Goal: Task Accomplishment & Management: Complete application form

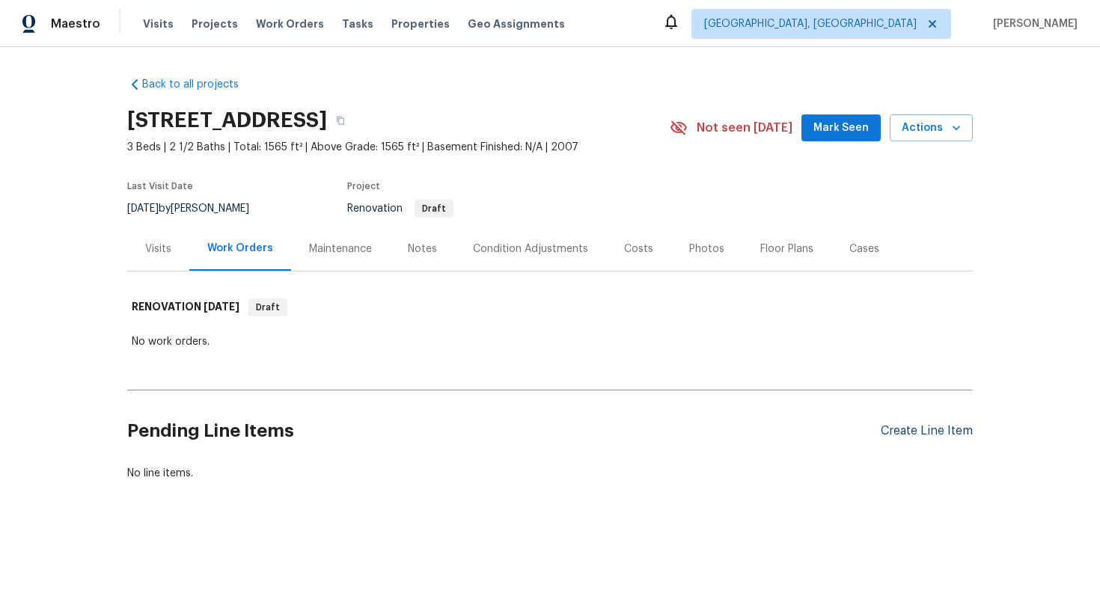
click at [882, 435] on div "Create Line Item" at bounding box center [927, 431] width 92 height 14
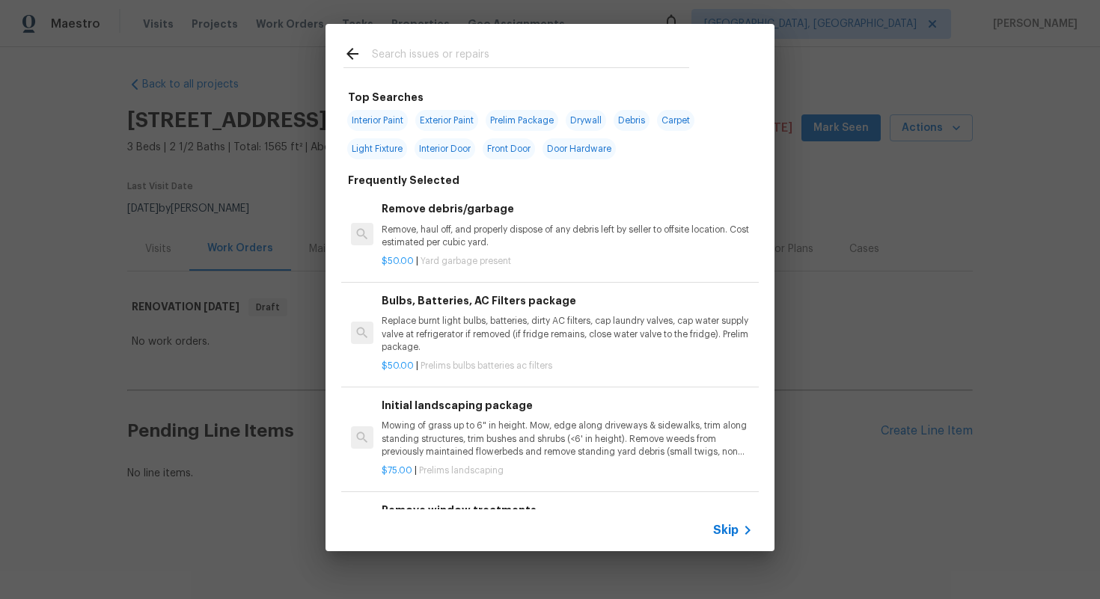
click at [730, 528] on span "Skip" at bounding box center [725, 530] width 25 height 15
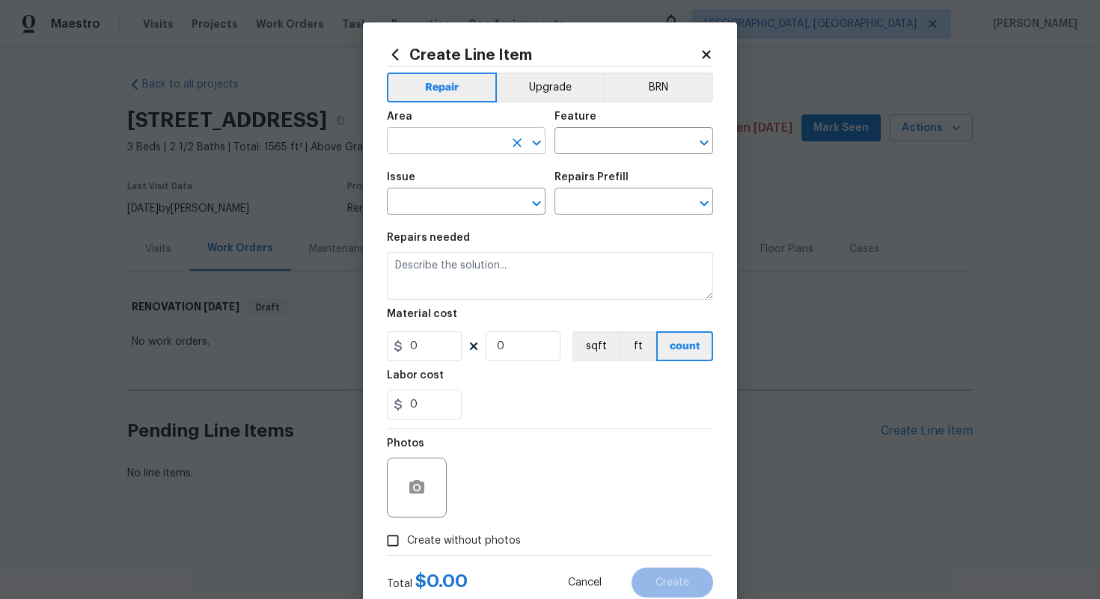
click at [441, 139] on input "text" at bounding box center [445, 142] width 117 height 23
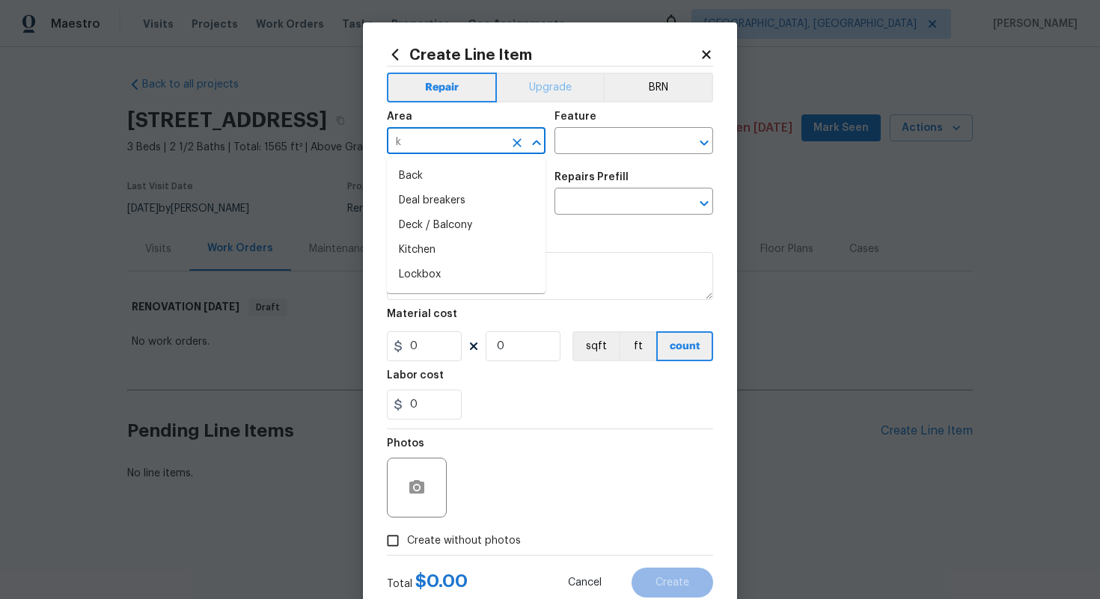
type input "k"
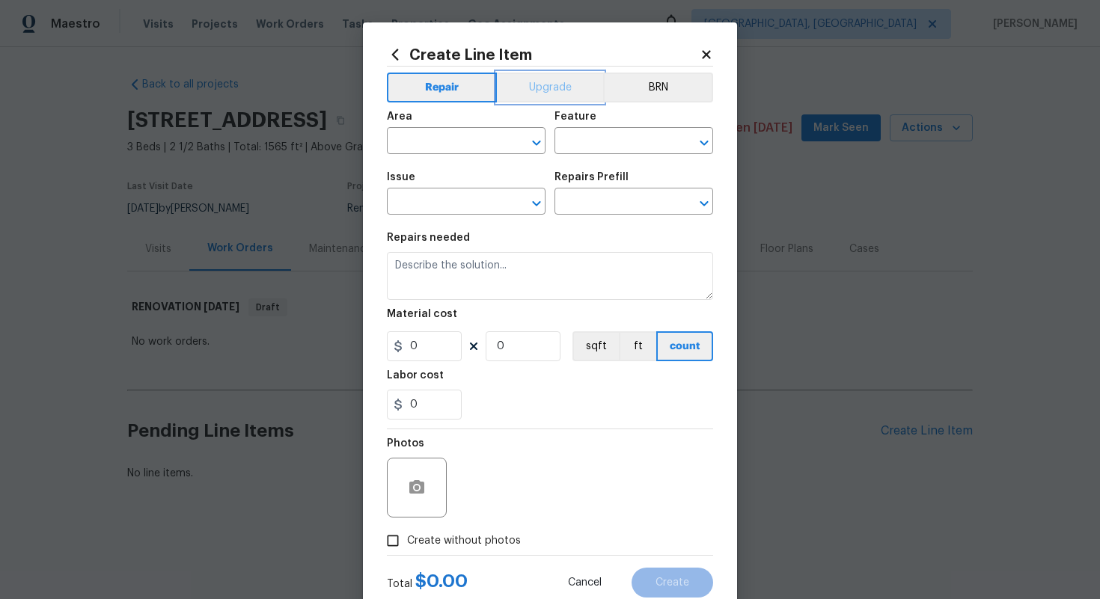
click at [548, 82] on button "Upgrade" at bounding box center [550, 88] width 107 height 30
click at [424, 138] on input "text" at bounding box center [445, 142] width 117 height 23
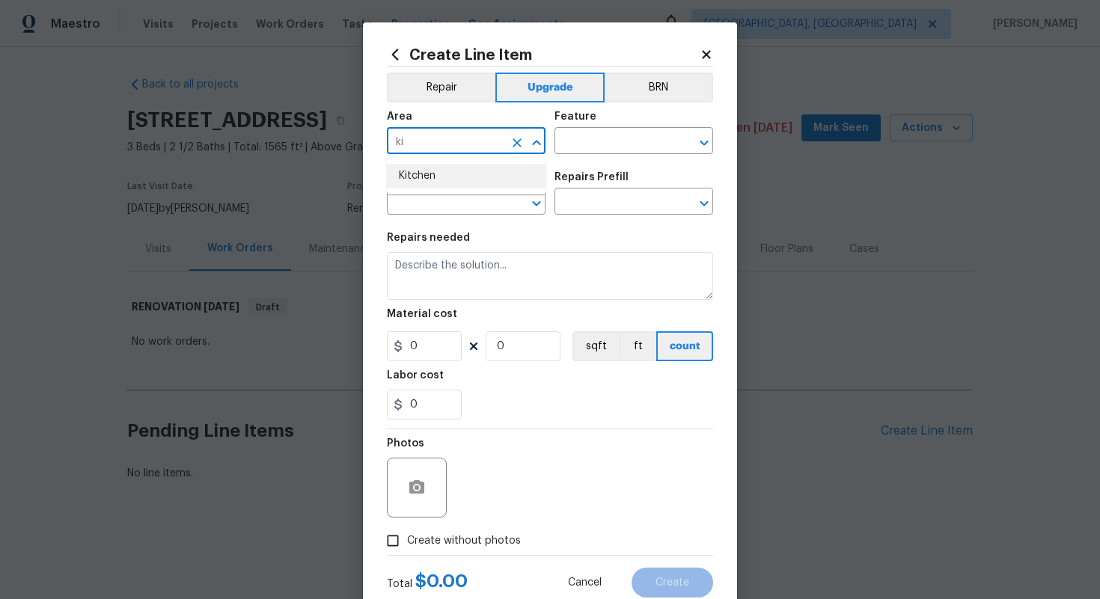
click at [437, 164] on li "Kitchen" at bounding box center [466, 176] width 159 height 25
type input "Kitchen"
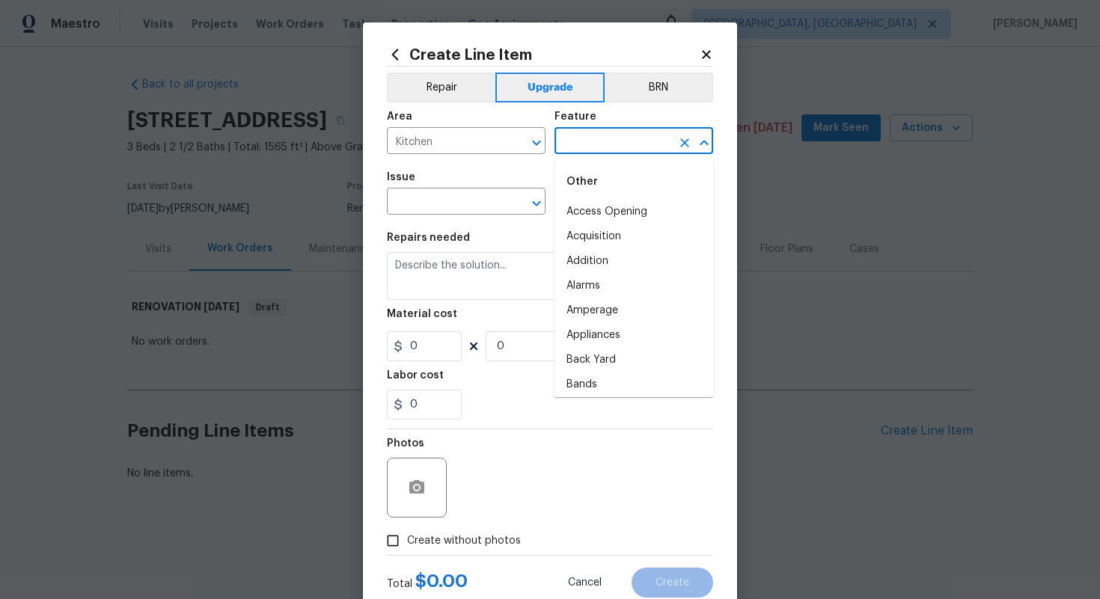
click at [617, 131] on input "text" at bounding box center [612, 142] width 117 height 23
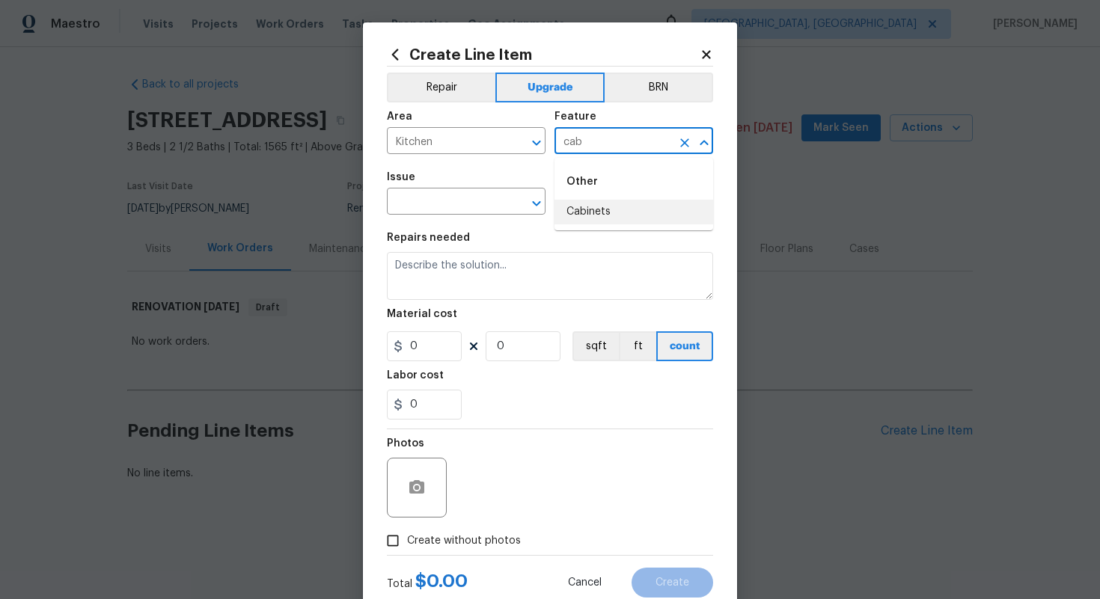
click at [623, 201] on li "Cabinets" at bounding box center [633, 212] width 159 height 25
type input "Cabinets"
click at [501, 196] on input "text" at bounding box center [445, 203] width 117 height 23
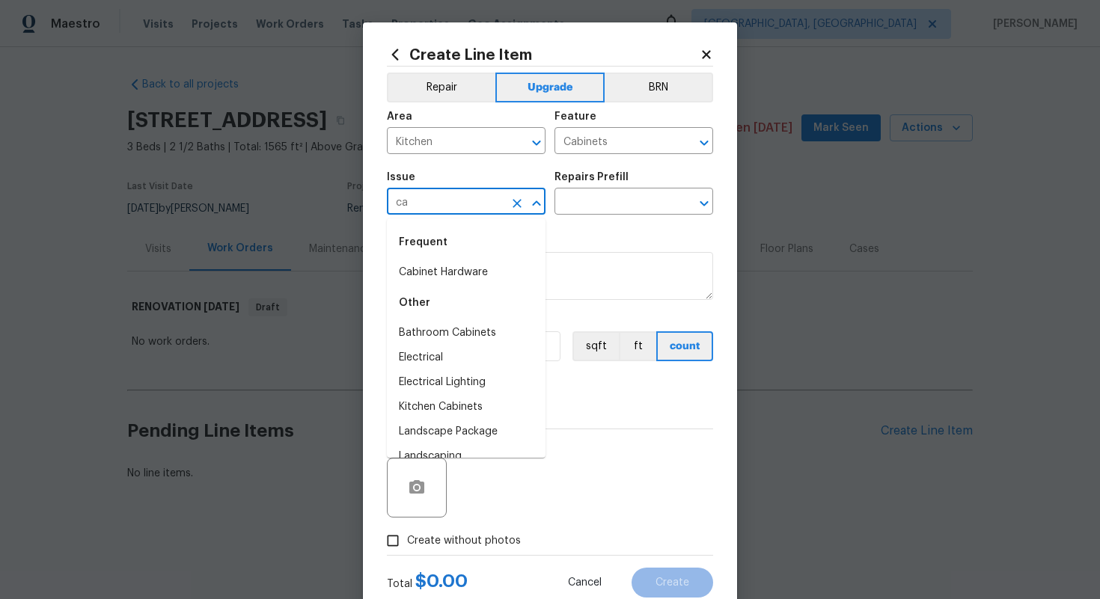
type input "c"
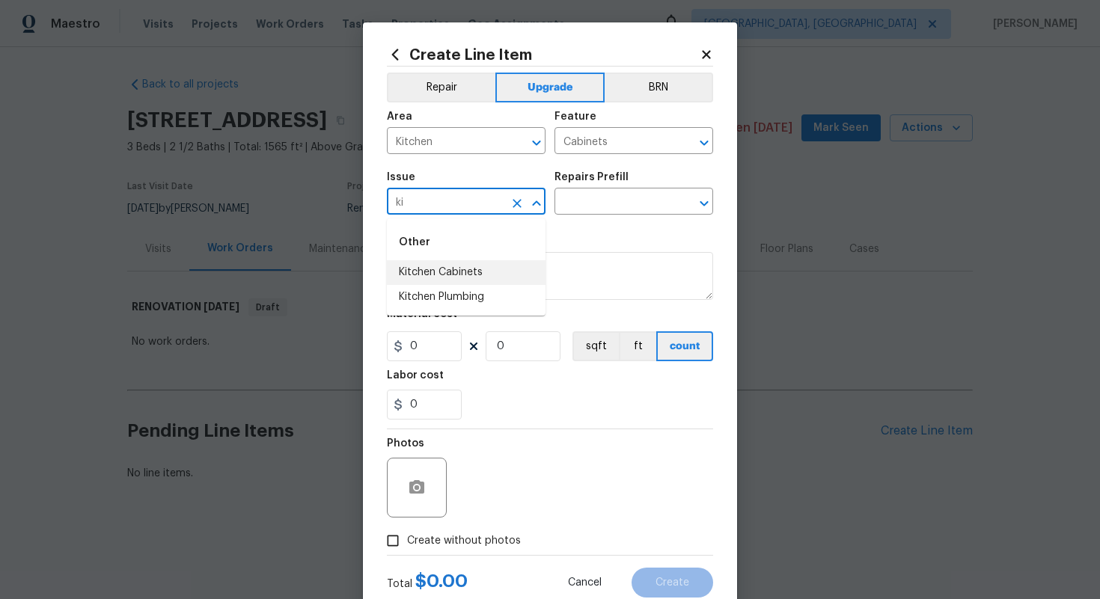
click at [492, 272] on li "Kitchen Cabinets" at bounding box center [466, 272] width 159 height 25
type input "Kitchen Cabinets"
click at [591, 205] on input "text" at bounding box center [612, 203] width 117 height 23
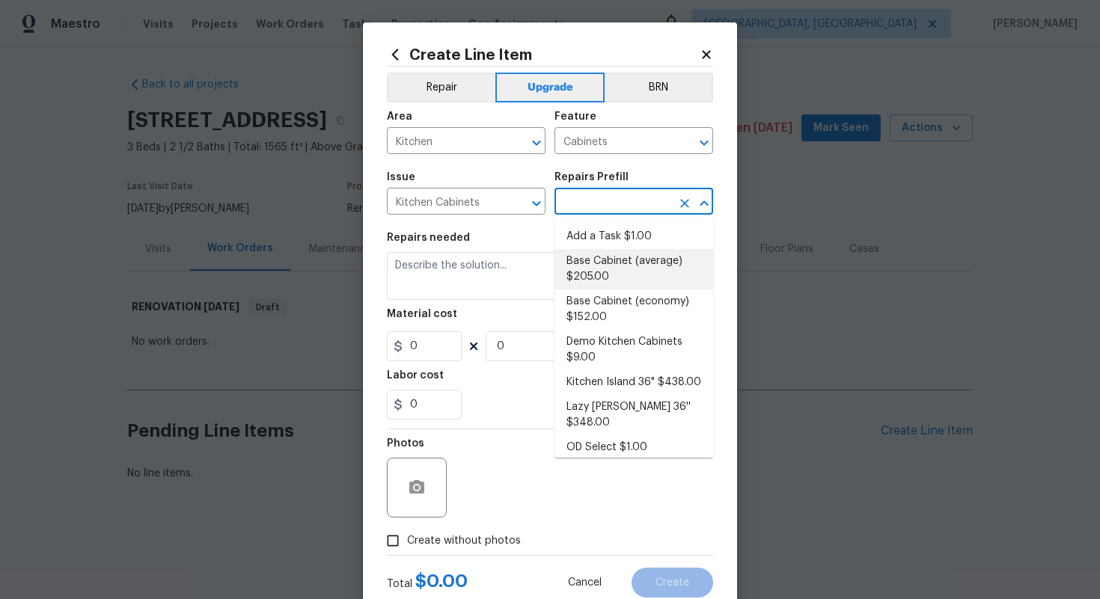
click at [587, 251] on li "Base Cabinet (average) $205.00" at bounding box center [633, 269] width 159 height 40
type input "Base Cabinet (average) $205.00"
type textarea "Remove the existing kitchen base cabinets (if present) and install a new kitche…"
type input "205"
type input "1"
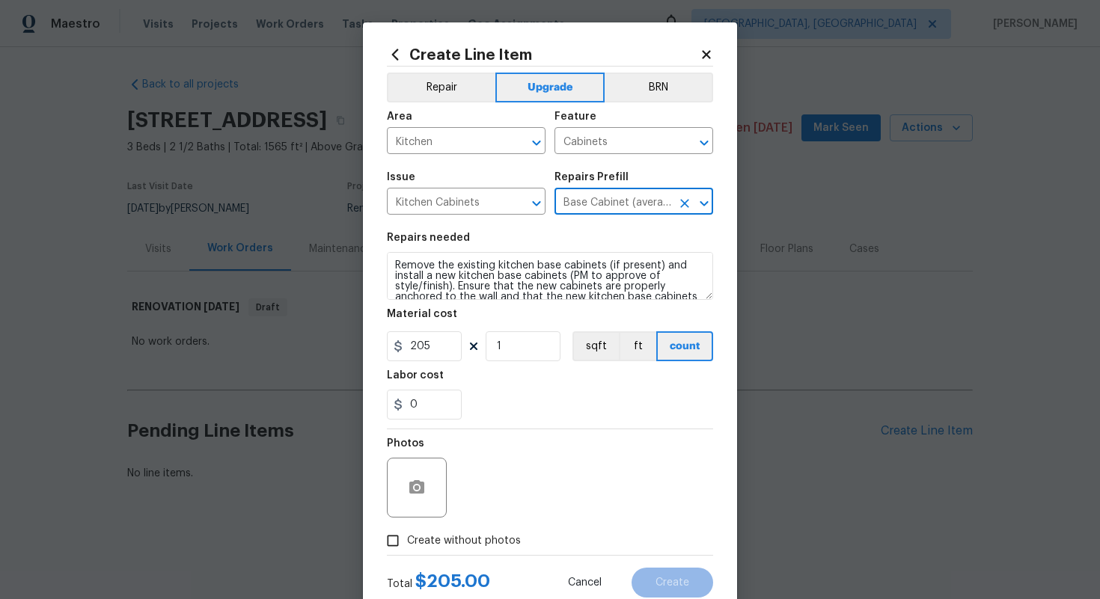
click at [682, 201] on icon "Clear" at bounding box center [684, 203] width 9 height 9
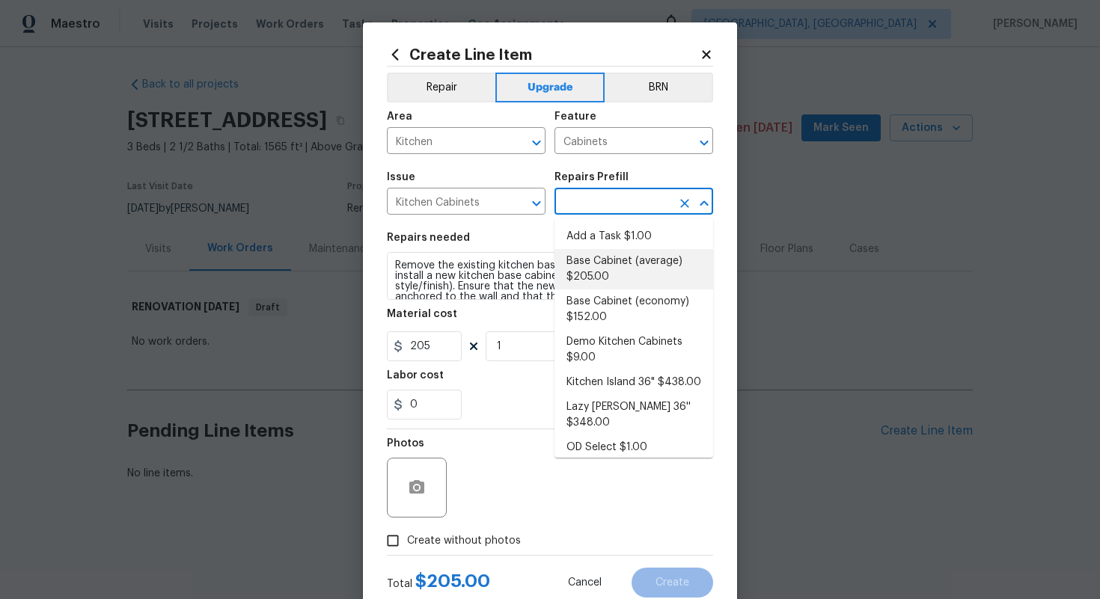
click at [600, 201] on input "text" at bounding box center [612, 203] width 117 height 23
click at [596, 226] on li "Add a Task $1.00" at bounding box center [633, 236] width 159 height 25
type input "Add a Task $1.00"
type textarea "HPM to detail"
type input "1"
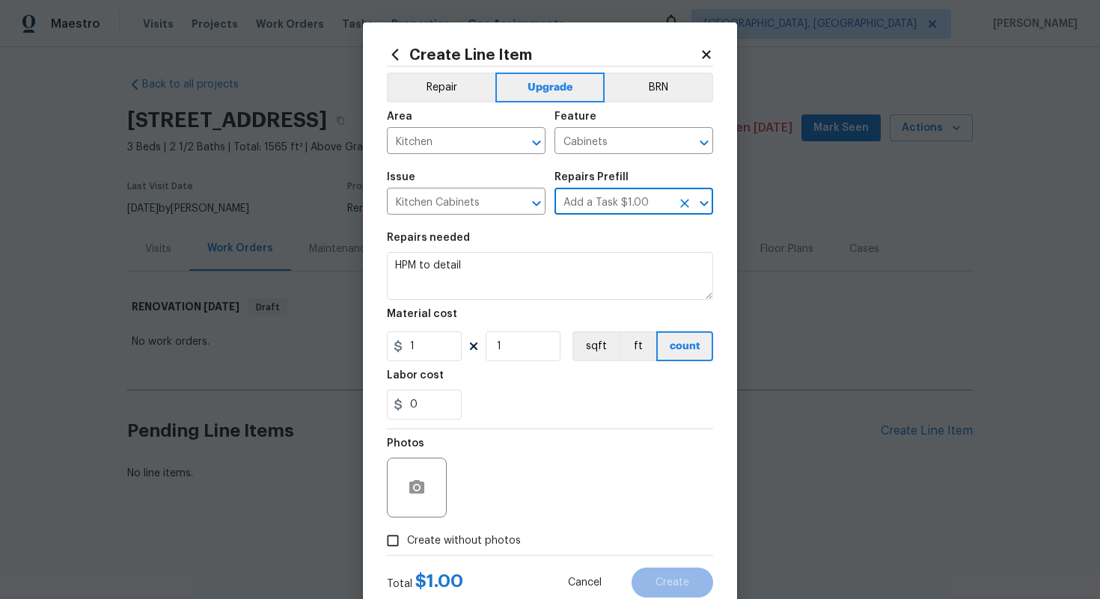
click at [572, 307] on section "Repairs needed HPM to detail Material cost 1 1 sqft ft count Labor cost 0" at bounding box center [550, 326] width 326 height 205
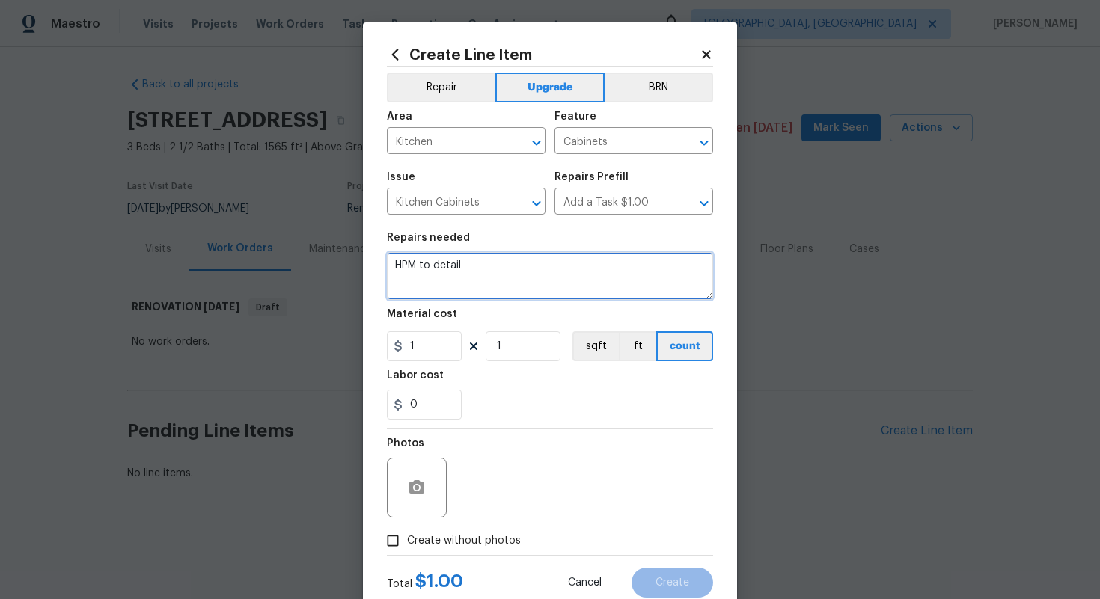
click at [531, 287] on textarea "HPM to detail" at bounding box center [550, 276] width 326 height 48
paste textarea "New Cabinet pulls"
type textarea "#sala - New Cabinet pulls"
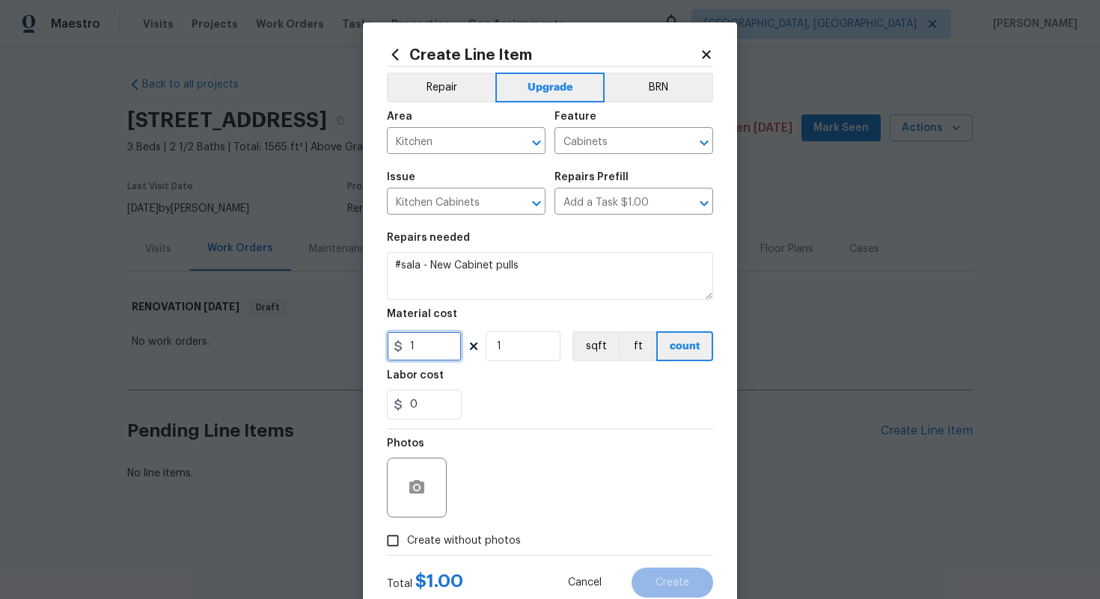
click at [435, 347] on input "1" at bounding box center [424, 346] width 75 height 30
type input "300"
click at [423, 528] on label "Create without photos" at bounding box center [450, 541] width 142 height 28
click at [407, 528] on input "Create without photos" at bounding box center [393, 541] width 28 height 28
checkbox input "true"
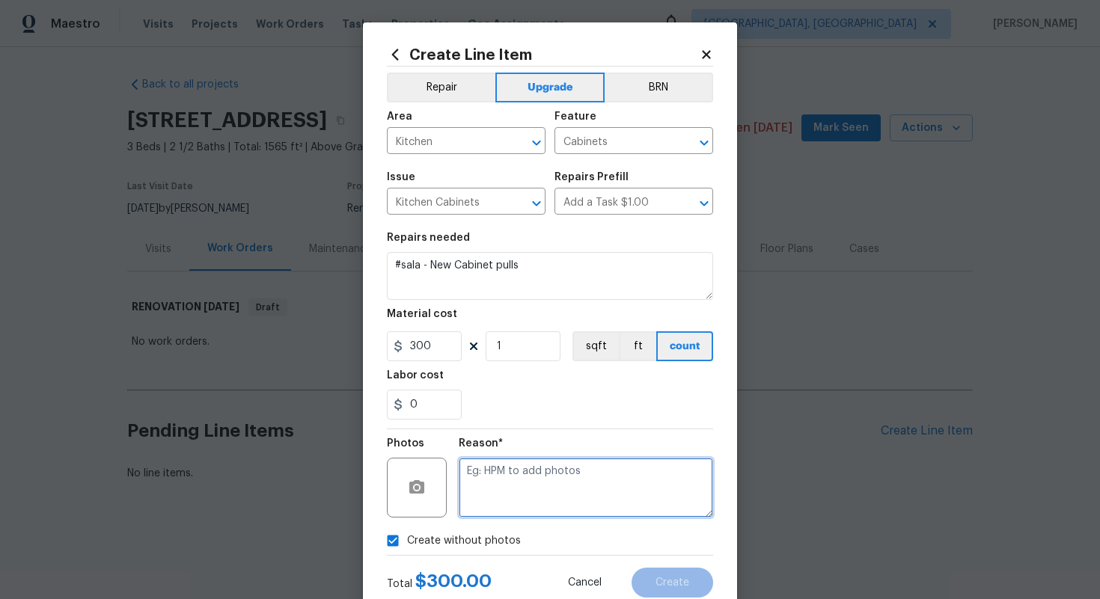
click at [548, 499] on textarea at bounding box center [586, 488] width 254 height 60
type textarea "n/a"
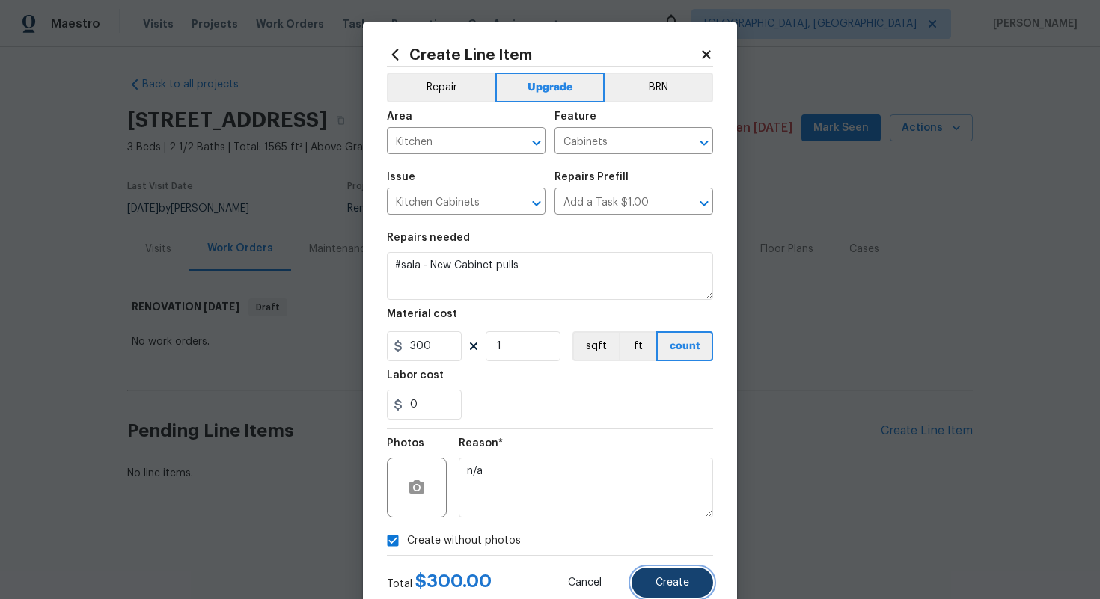
click at [675, 584] on span "Create" at bounding box center [672, 583] width 34 height 11
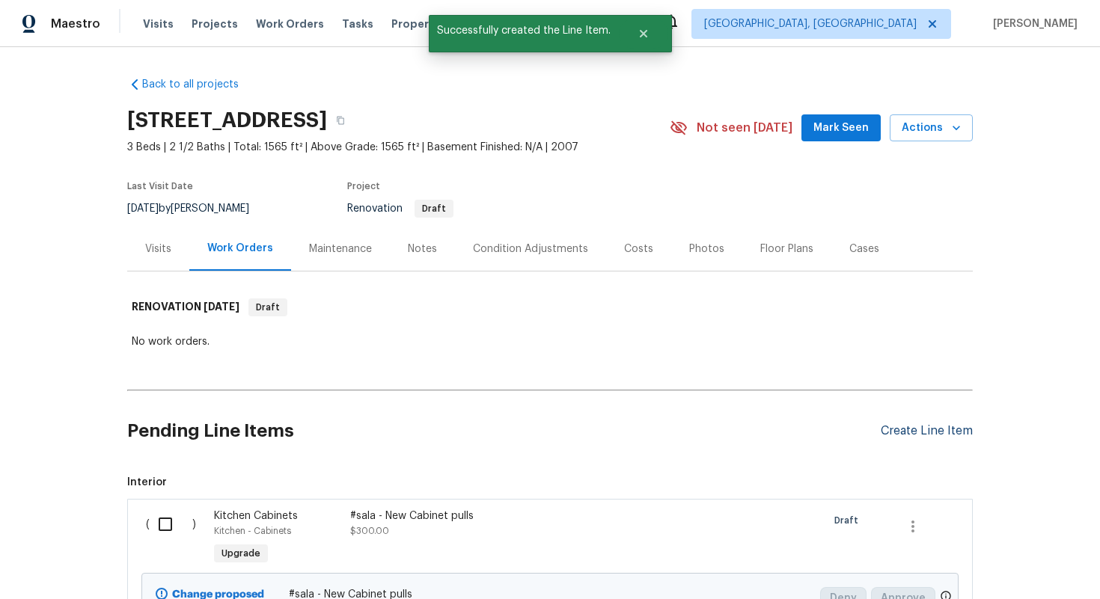
click at [899, 432] on div "Create Line Item" at bounding box center [927, 431] width 92 height 14
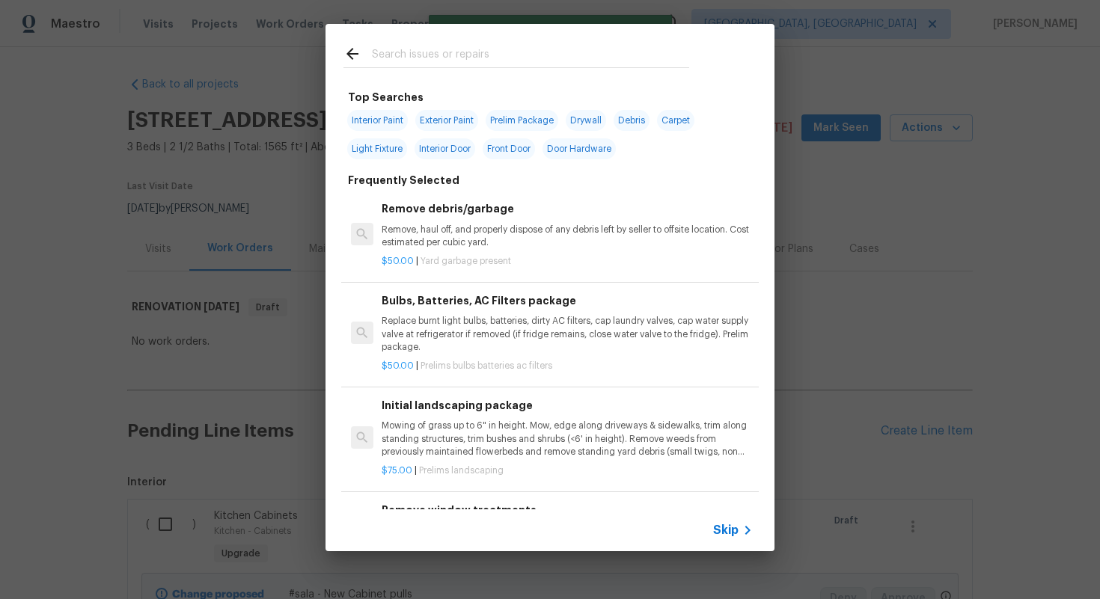
click at [739, 526] on icon at bounding box center [748, 531] width 18 height 18
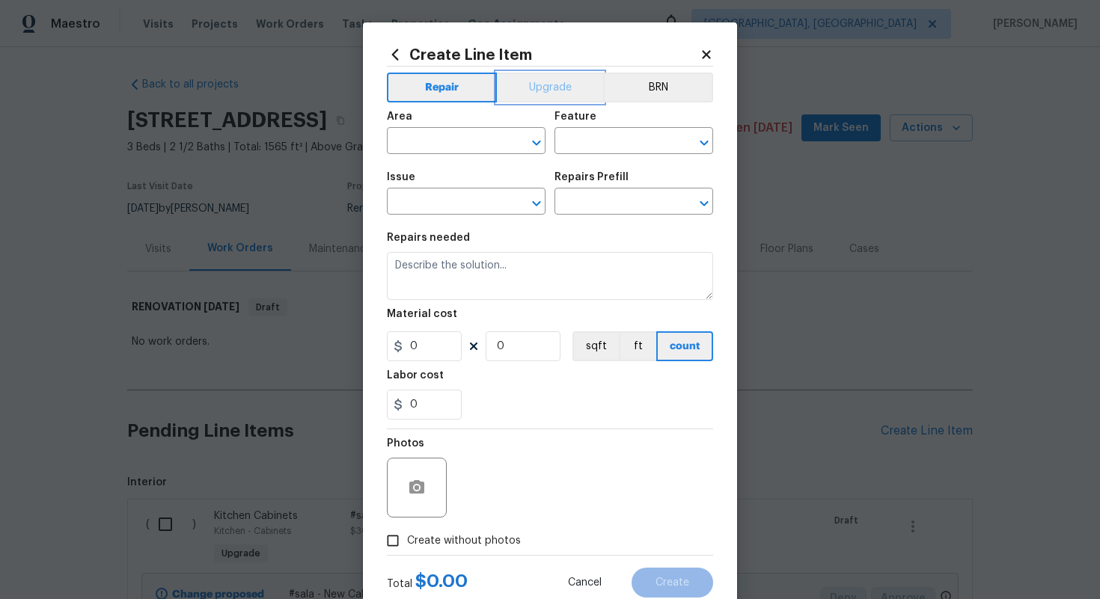
click at [532, 85] on button "Upgrade" at bounding box center [550, 88] width 107 height 30
click at [449, 147] on input "text" at bounding box center [445, 142] width 117 height 23
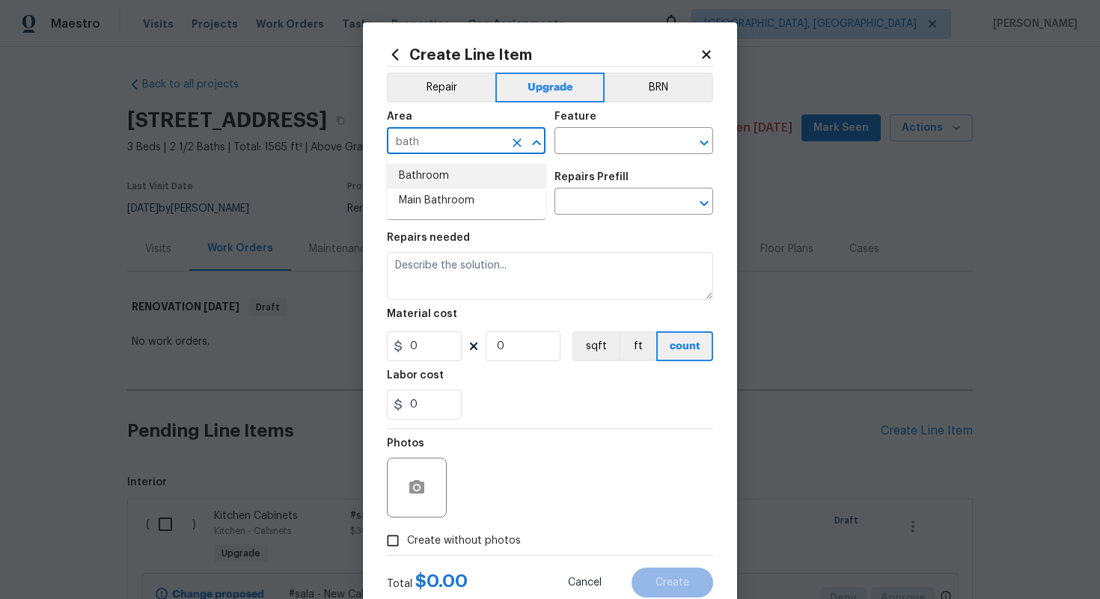
click at [433, 172] on li "Bathroom" at bounding box center [466, 176] width 159 height 25
type input "Bathroom"
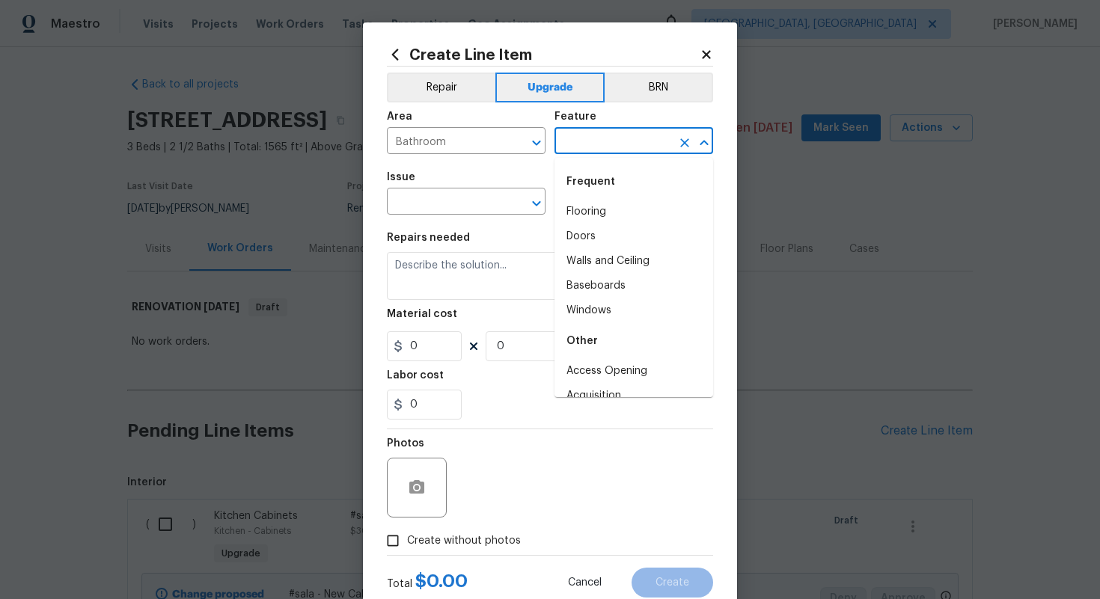
click at [608, 150] on input "text" at bounding box center [612, 142] width 117 height 23
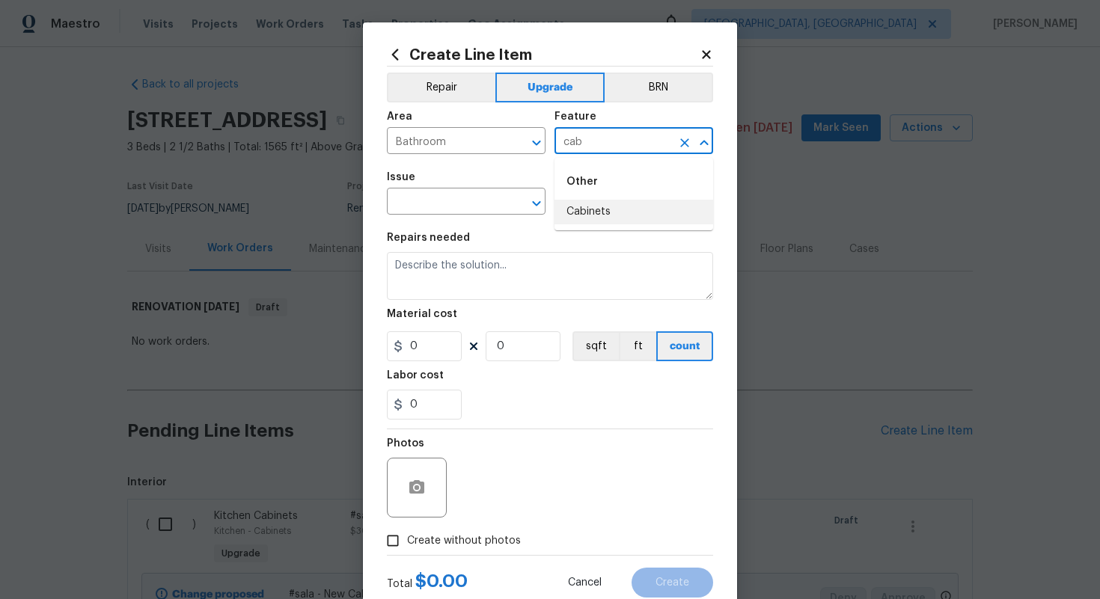
click at [576, 216] on li "Cabinets" at bounding box center [633, 212] width 159 height 25
type input "Cabinets"
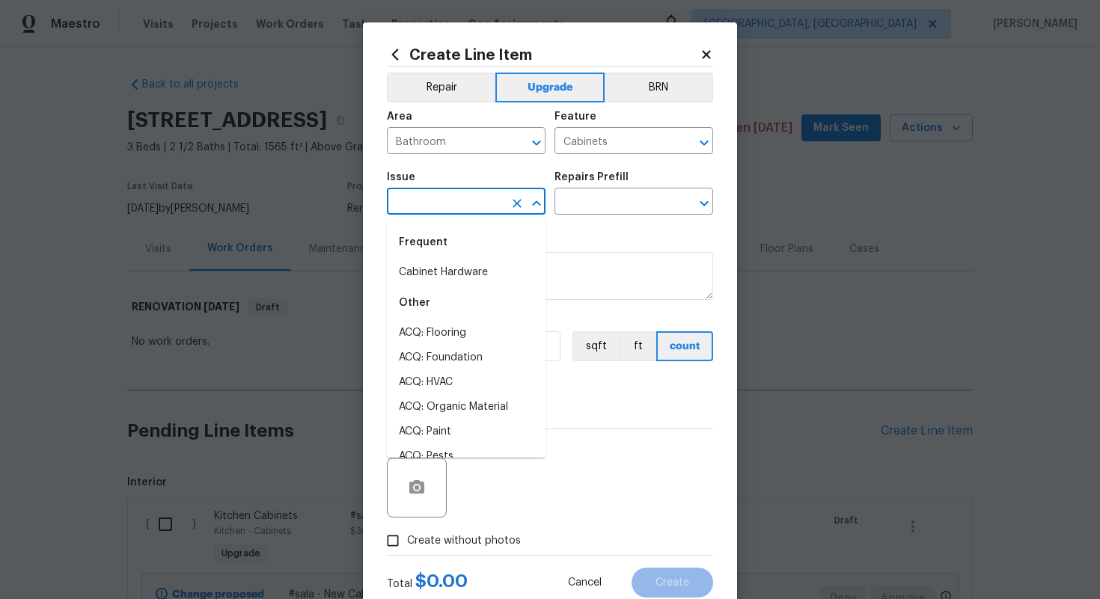
click at [425, 196] on input "text" at bounding box center [445, 203] width 117 height 23
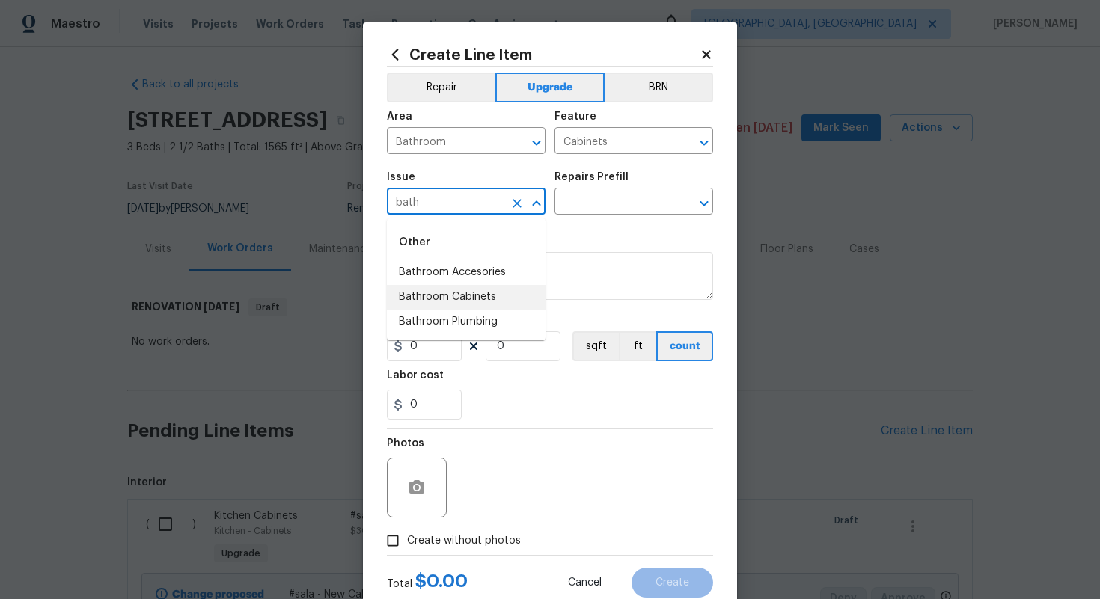
click at [459, 299] on li "Bathroom Cabinets" at bounding box center [466, 297] width 159 height 25
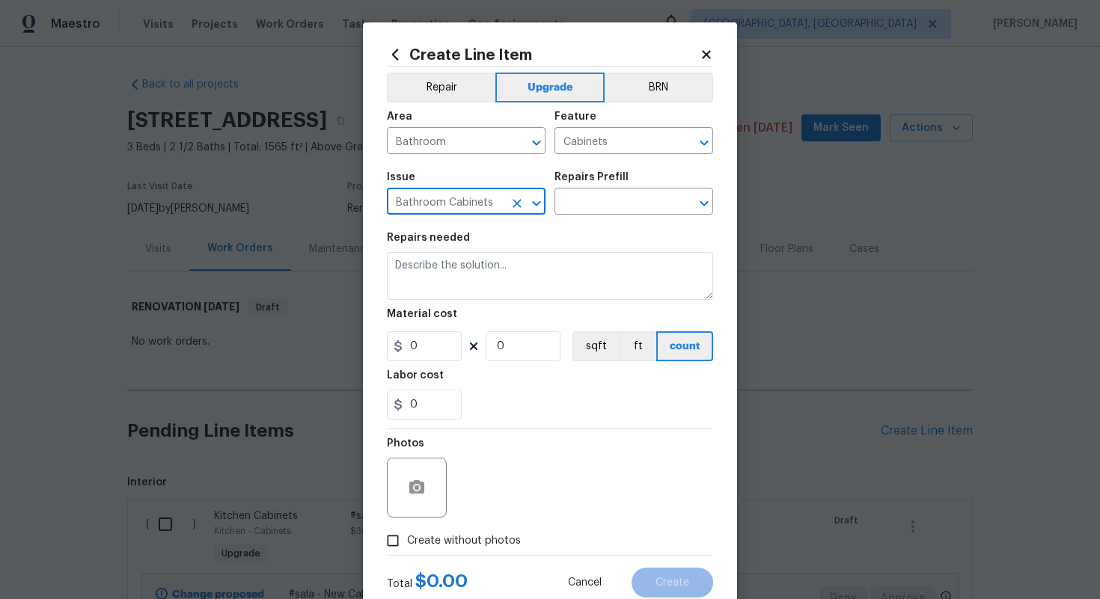
type input "Bathroom Cabinets"
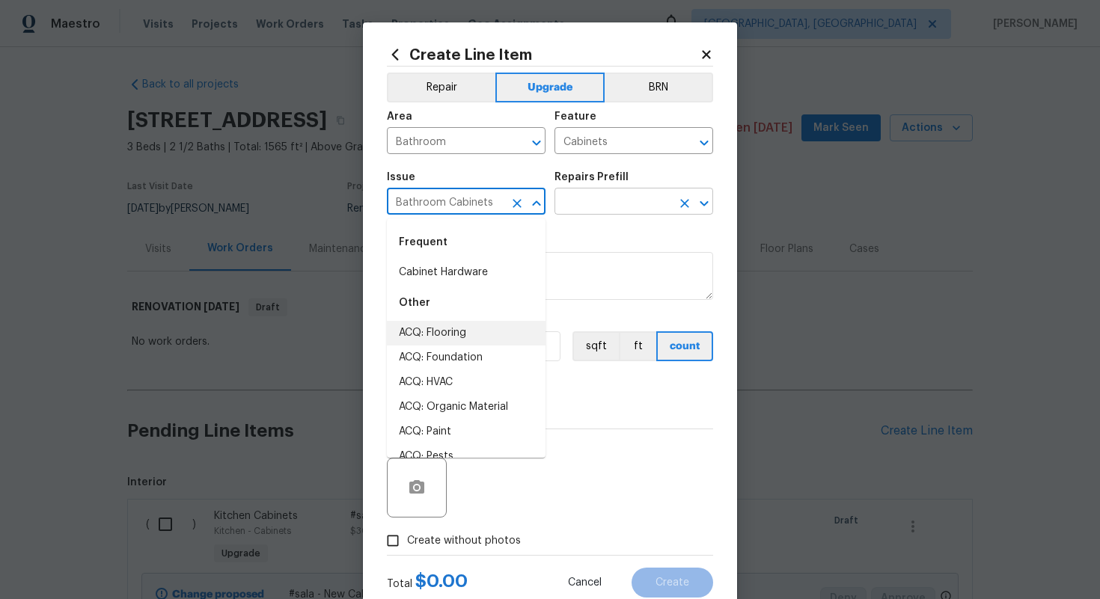
click at [577, 204] on input "text" at bounding box center [612, 203] width 117 height 23
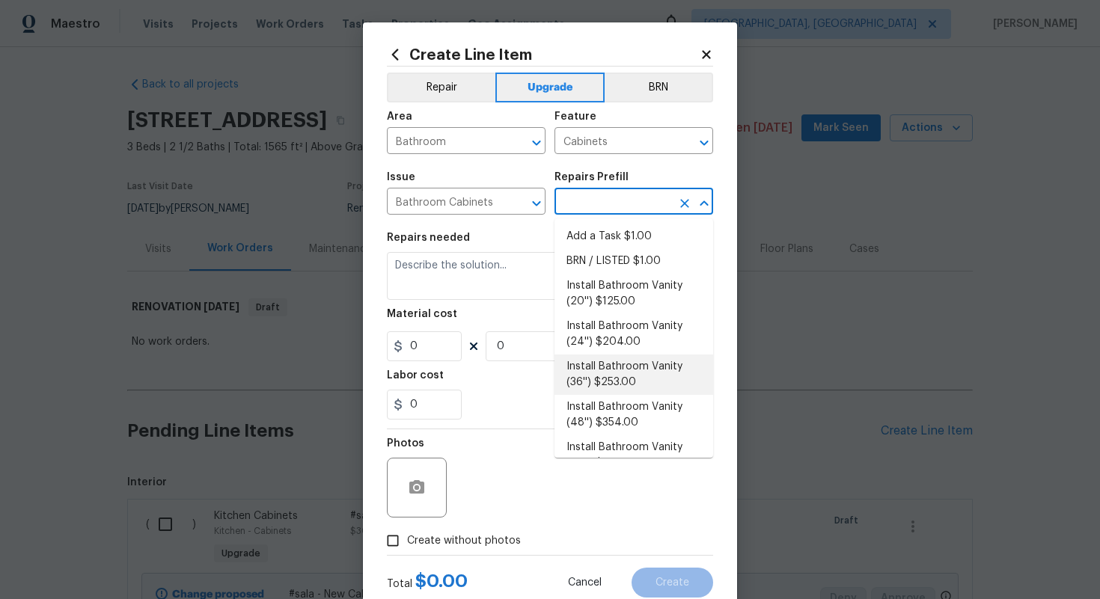
scroll to position [4, 0]
click at [587, 239] on li "Add a Task $1.00" at bounding box center [633, 233] width 159 height 25
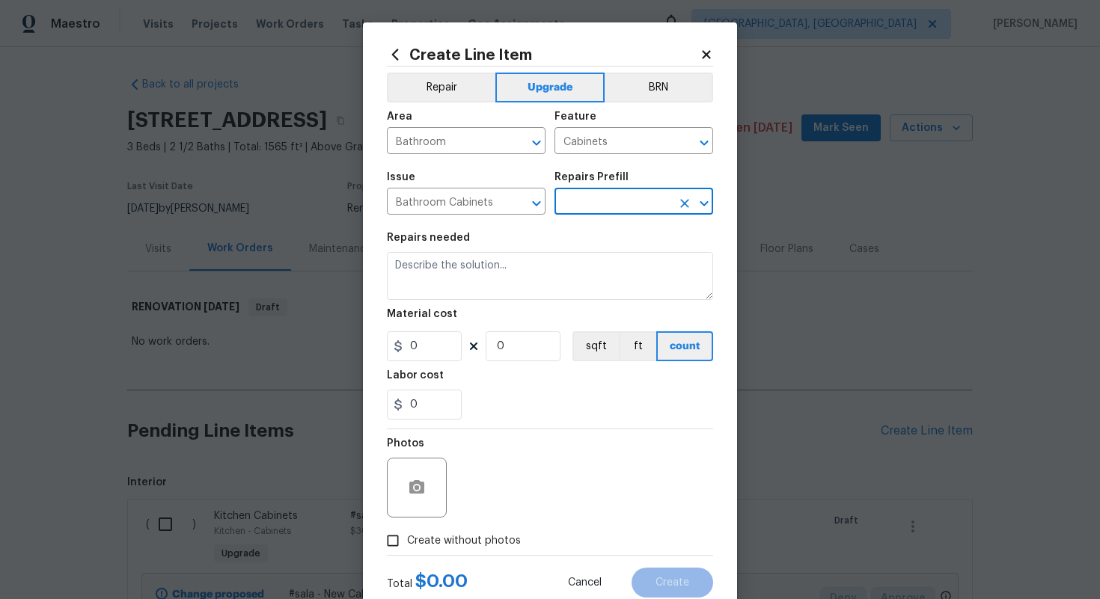
type input "Add a Task $1.00"
type textarea "HPM to detail"
type input "1"
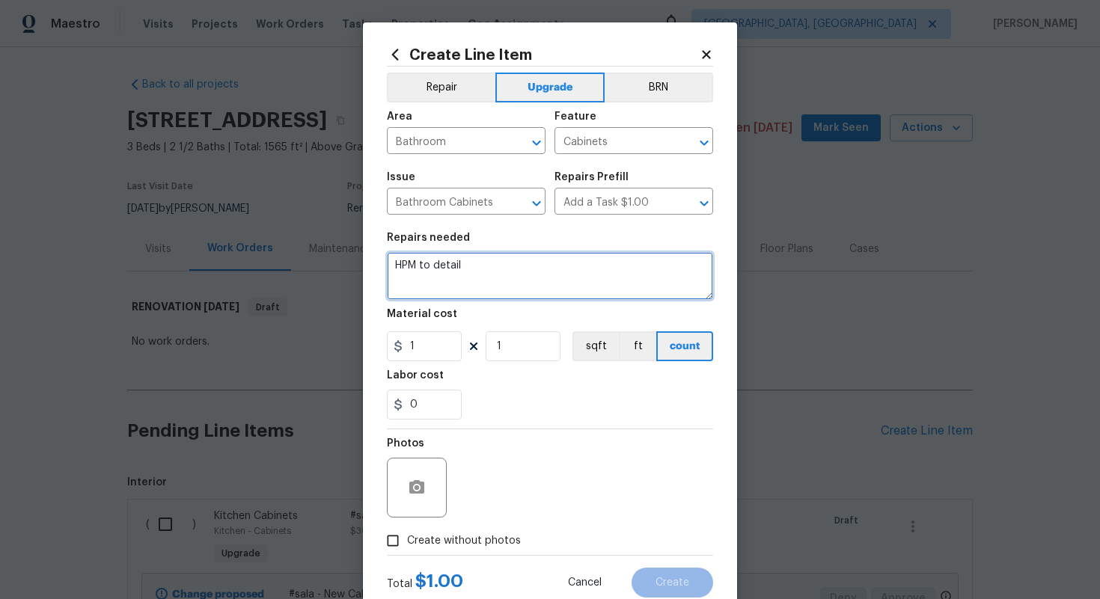
click at [490, 256] on textarea "HPM to detail" at bounding box center [550, 276] width 326 height 48
paste textarea "New Cabinet pulls"
type textarea "#sala - New Cabinet pulls - Both bathrooms"
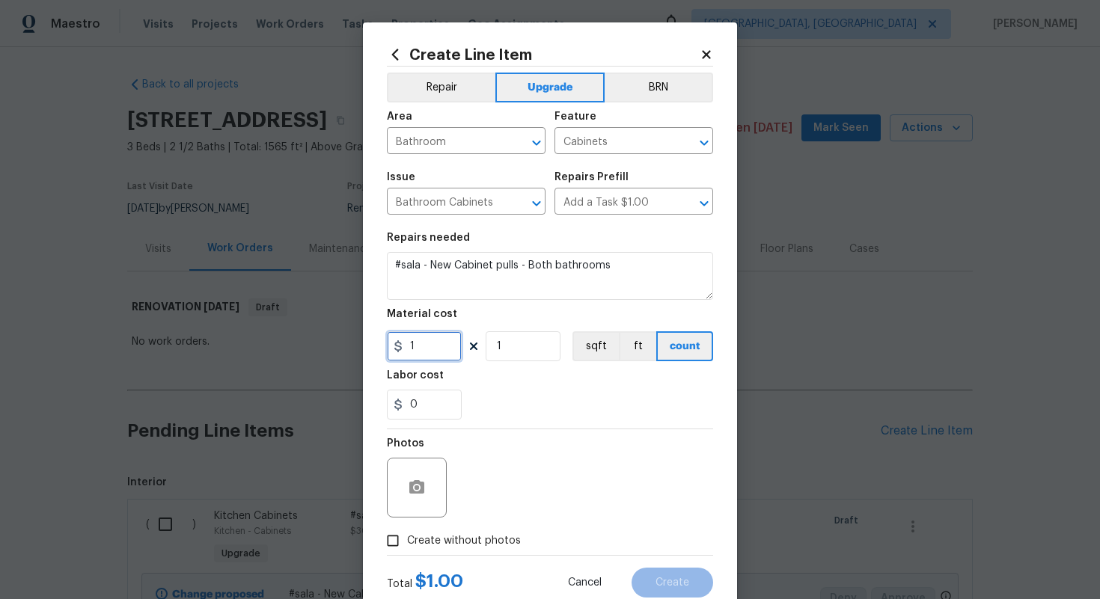
click at [429, 350] on input "1" at bounding box center [424, 346] width 75 height 30
type input "75"
type input "2"
click at [475, 536] on span "Create without photos" at bounding box center [464, 542] width 114 height 16
click at [407, 536] on input "Create without photos" at bounding box center [393, 541] width 28 height 28
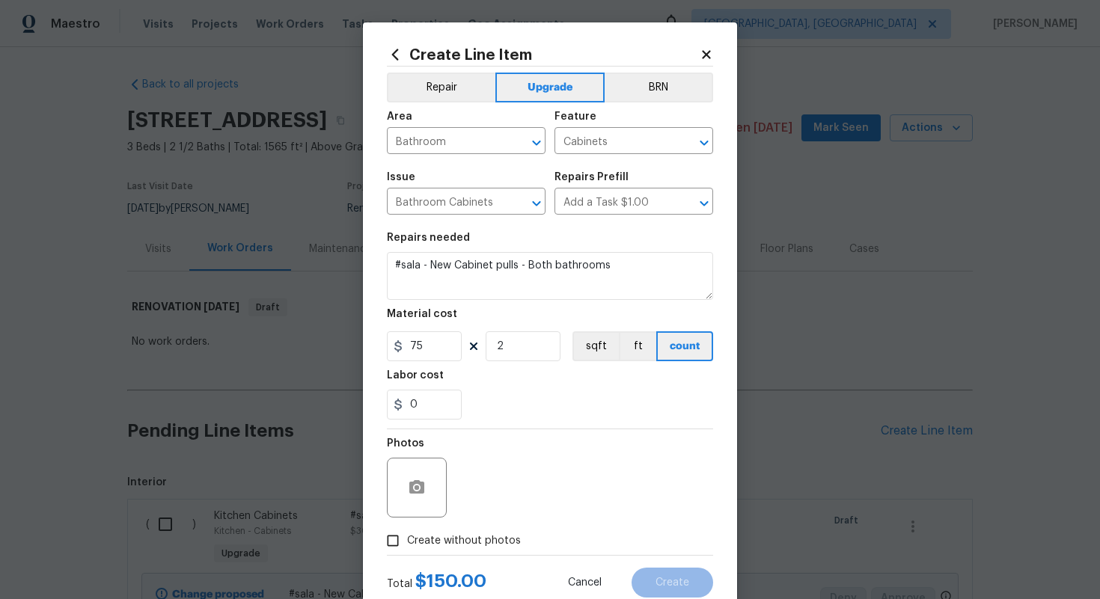
checkbox input "true"
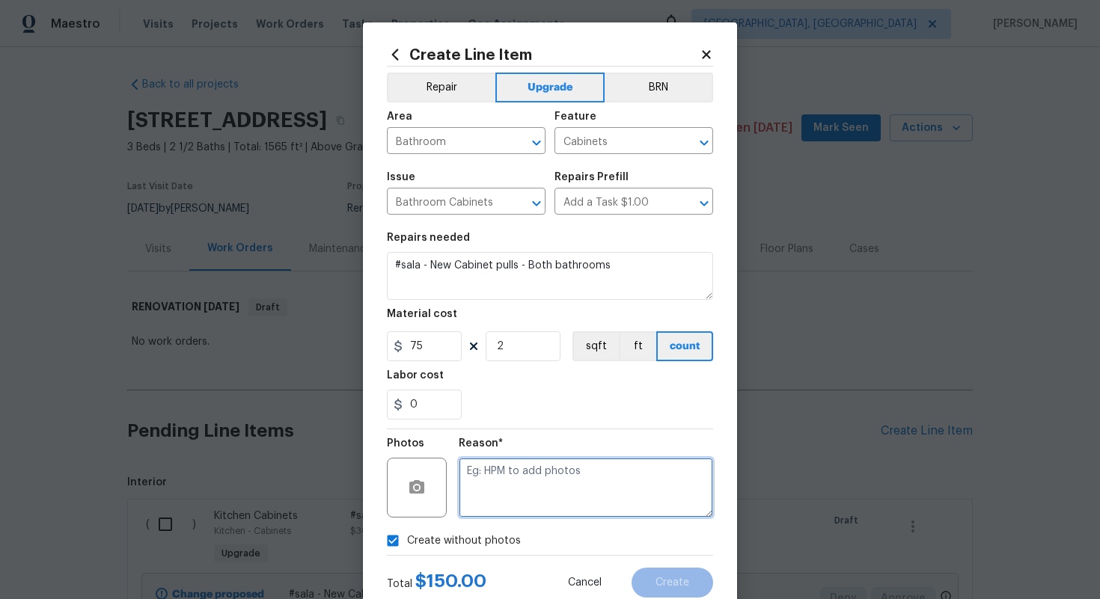
click at [534, 468] on textarea at bounding box center [586, 488] width 254 height 60
type textarea "n/a"
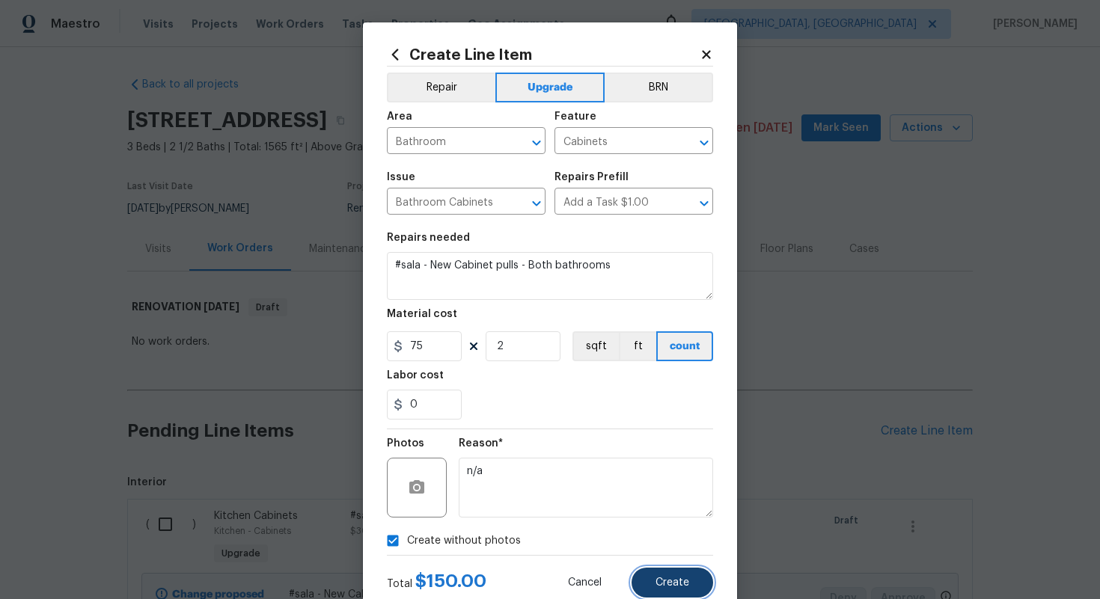
click at [675, 583] on span "Create" at bounding box center [672, 583] width 34 height 11
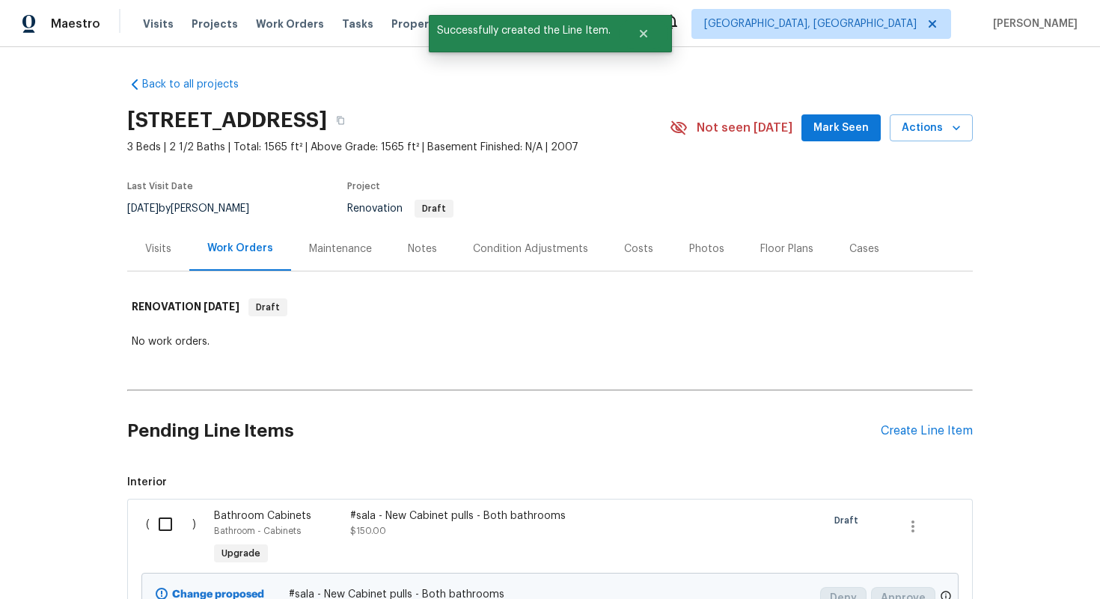
scroll to position [307, 0]
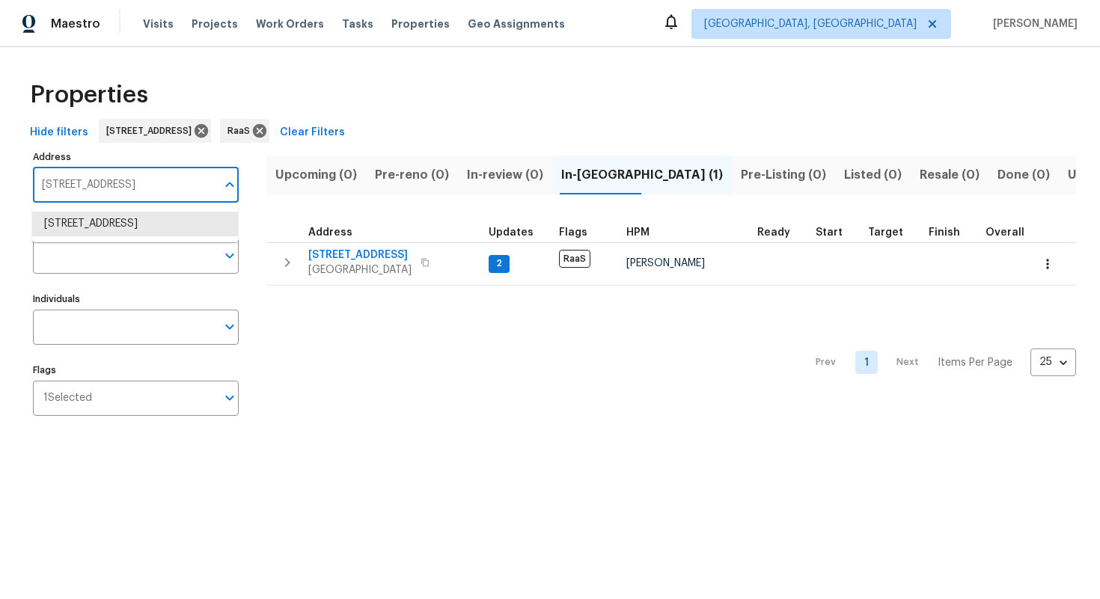
click at [105, 177] on input "6359 Stonehurst Cir Lake Worth FL 33467" at bounding box center [124, 185] width 183 height 35
paste input "1395 W Austin Rd, Decatur, GA 30032"
type input "1395 W Austin Rd, Decatur, GA 30032"
click at [97, 227] on li "1395 W Austin Rd Decatur GA 30032" at bounding box center [135, 224] width 206 height 25
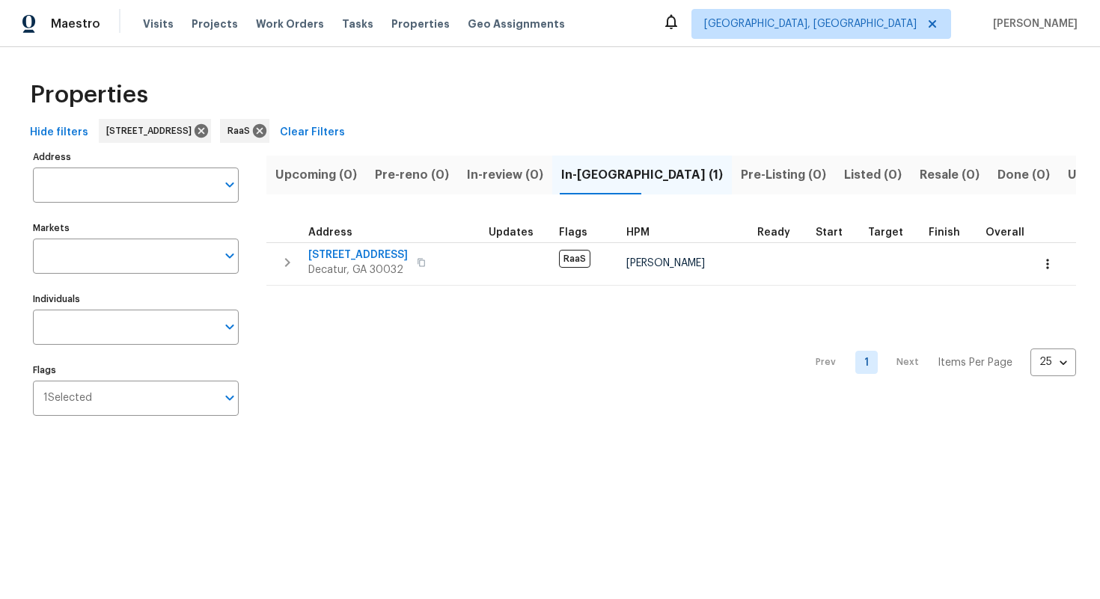
type input "1395 W Austin Rd Decatur GA 30032"
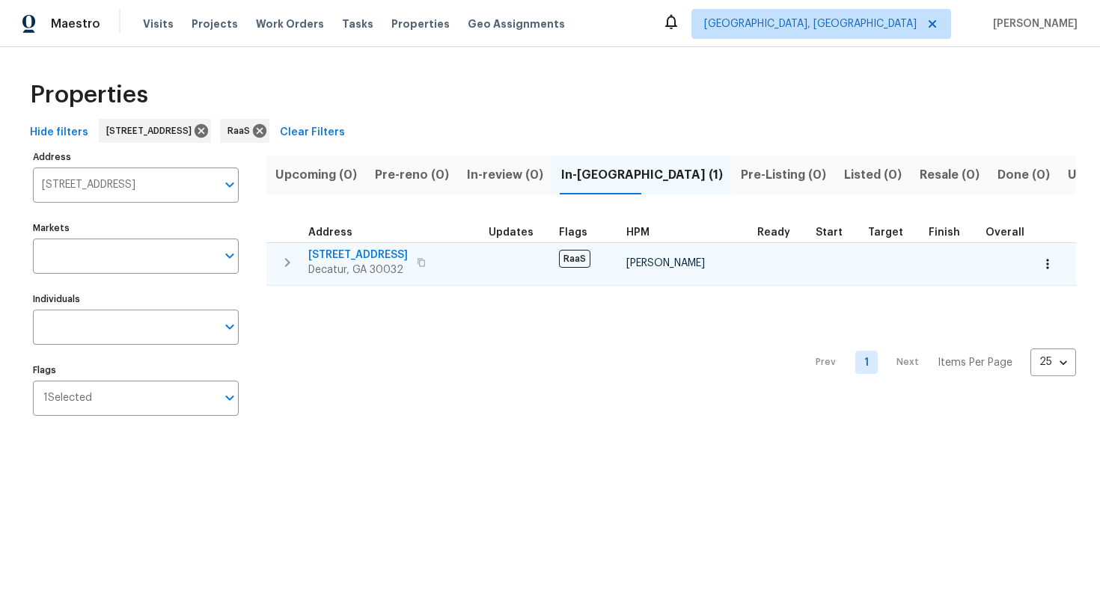
click at [359, 254] on span "1395 W Austin Rd" at bounding box center [358, 255] width 100 height 15
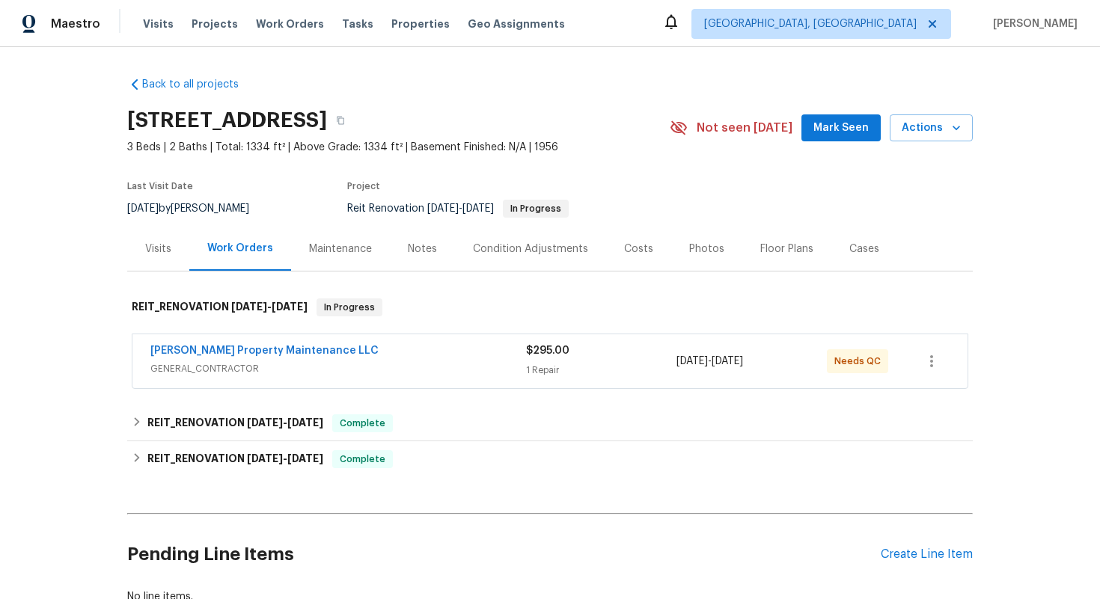
click at [624, 243] on div "Costs" at bounding box center [638, 249] width 29 height 15
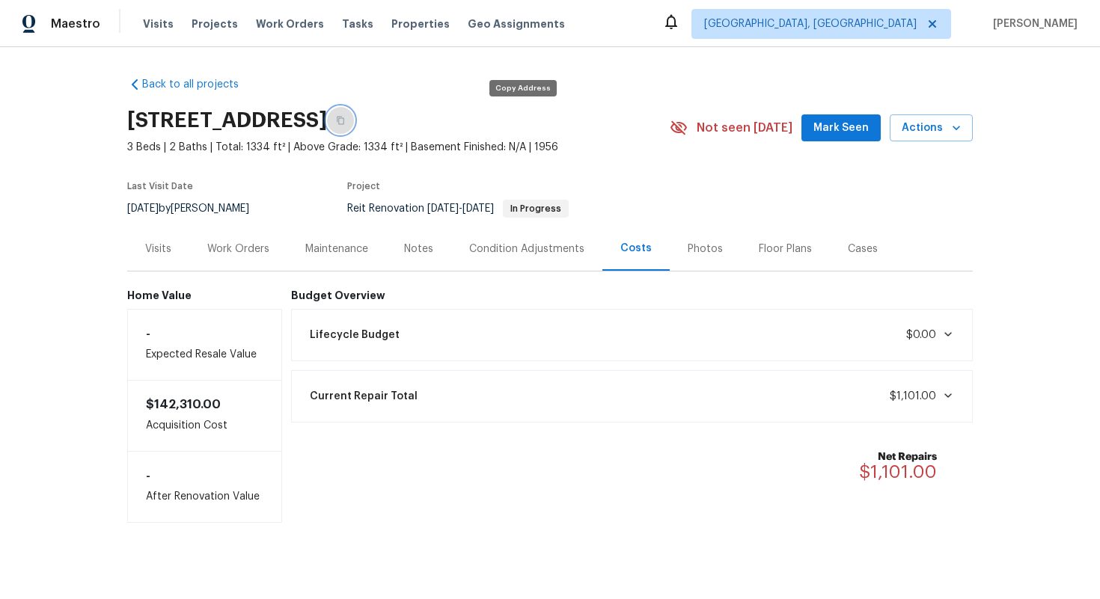
click at [345, 116] on icon "button" at bounding box center [340, 120] width 9 height 9
click at [243, 245] on div "Work Orders" at bounding box center [238, 249] width 62 height 15
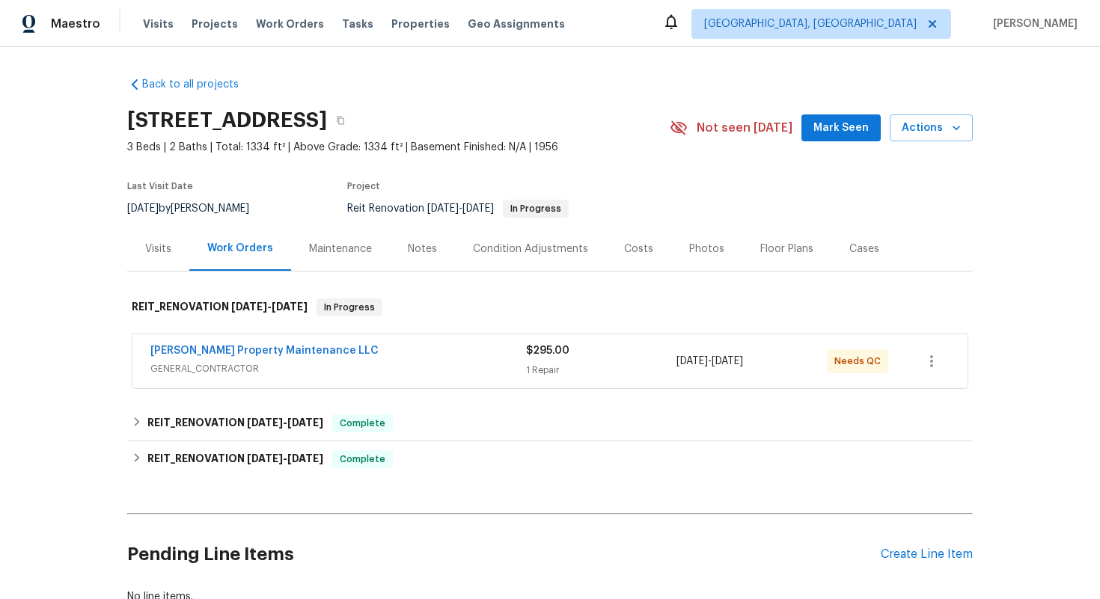
click at [141, 346] on div "Glen Property Maintenance LLC GENERAL_CONTRACTOR $295.00 1 Repair 10/14/2025 - …" at bounding box center [549, 361] width 835 height 54
drag, startPoint x: 141, startPoint y: 346, endPoint x: 338, endPoint y: 358, distance: 197.9
click at [338, 358] on div "Glen Property Maintenance LLC GENERAL_CONTRACTOR $295.00 1 Repair 10/14/2025 - …" at bounding box center [549, 361] width 835 height 54
copy link "Glen Property Maintenance LLC"
